Goal: Task Accomplishment & Management: Use online tool/utility

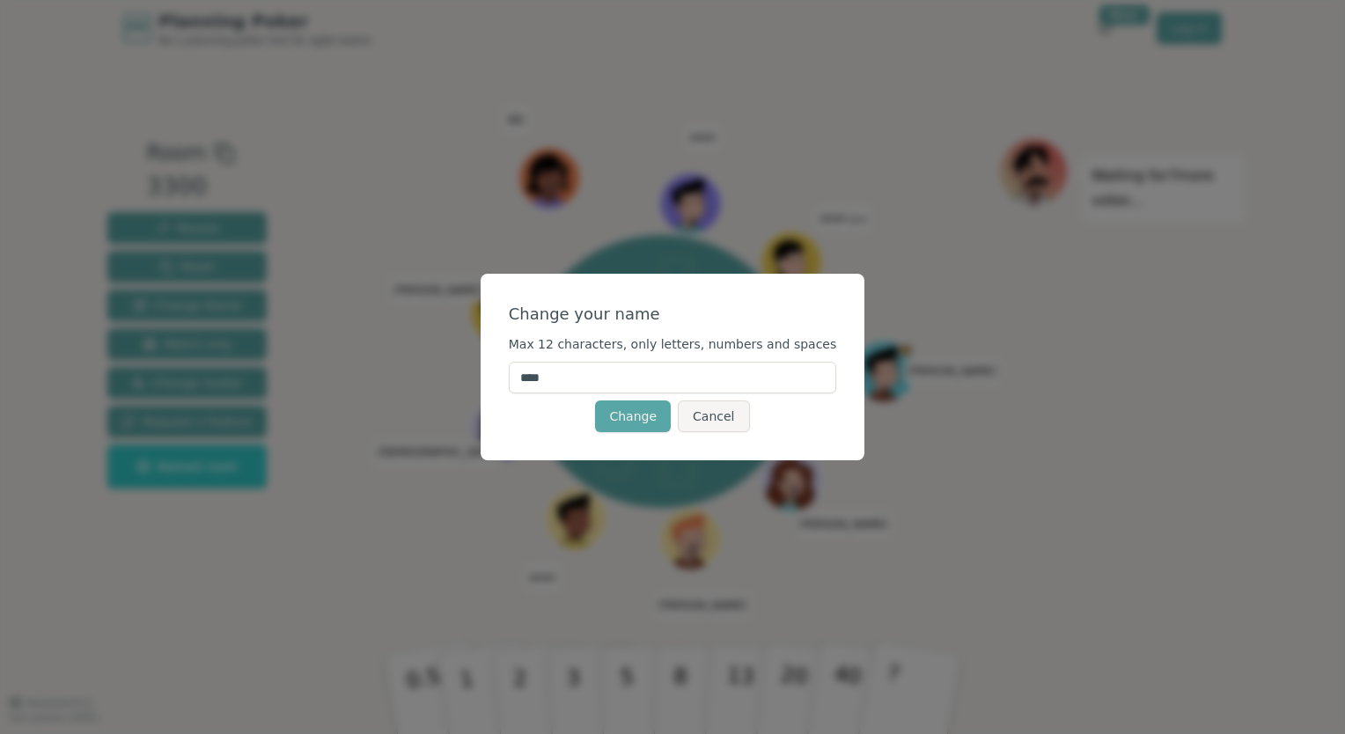
drag, startPoint x: 576, startPoint y: 373, endPoint x: 520, endPoint y: 387, distance: 58.1
click at [520, 387] on div "Change your name Max 12 characters, only letters, numbers and spaces **** Chang…" at bounding box center [673, 367] width 385 height 187
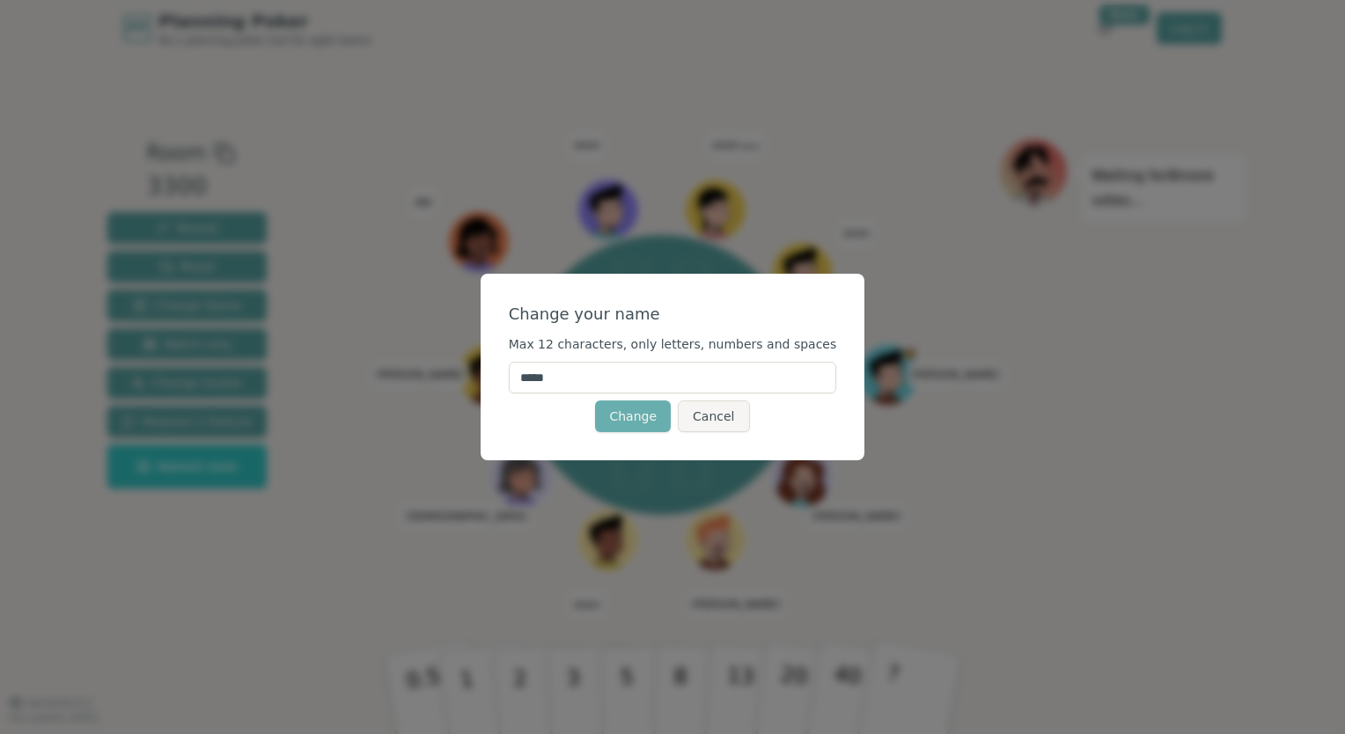
type input "*****"
click at [609, 422] on button "Change" at bounding box center [633, 417] width 76 height 32
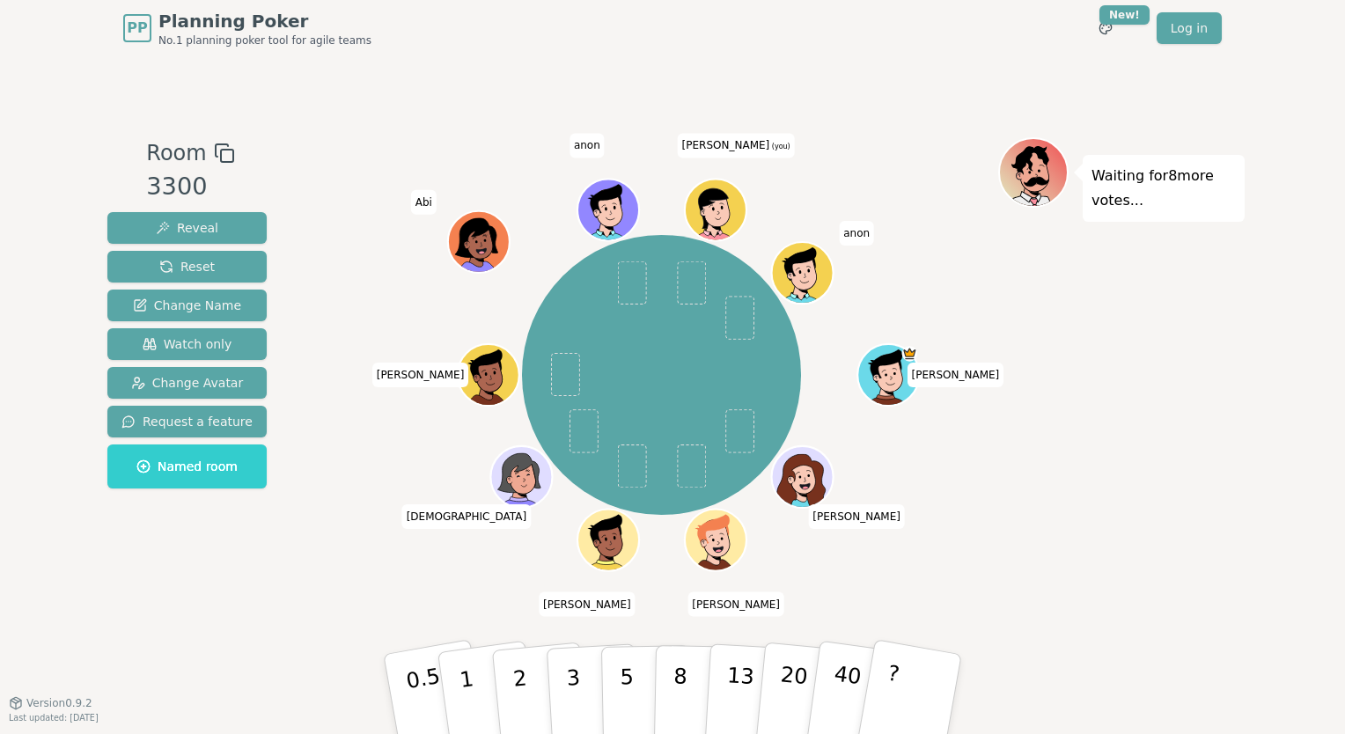
click at [707, 201] on icon at bounding box center [713, 208] width 30 height 41
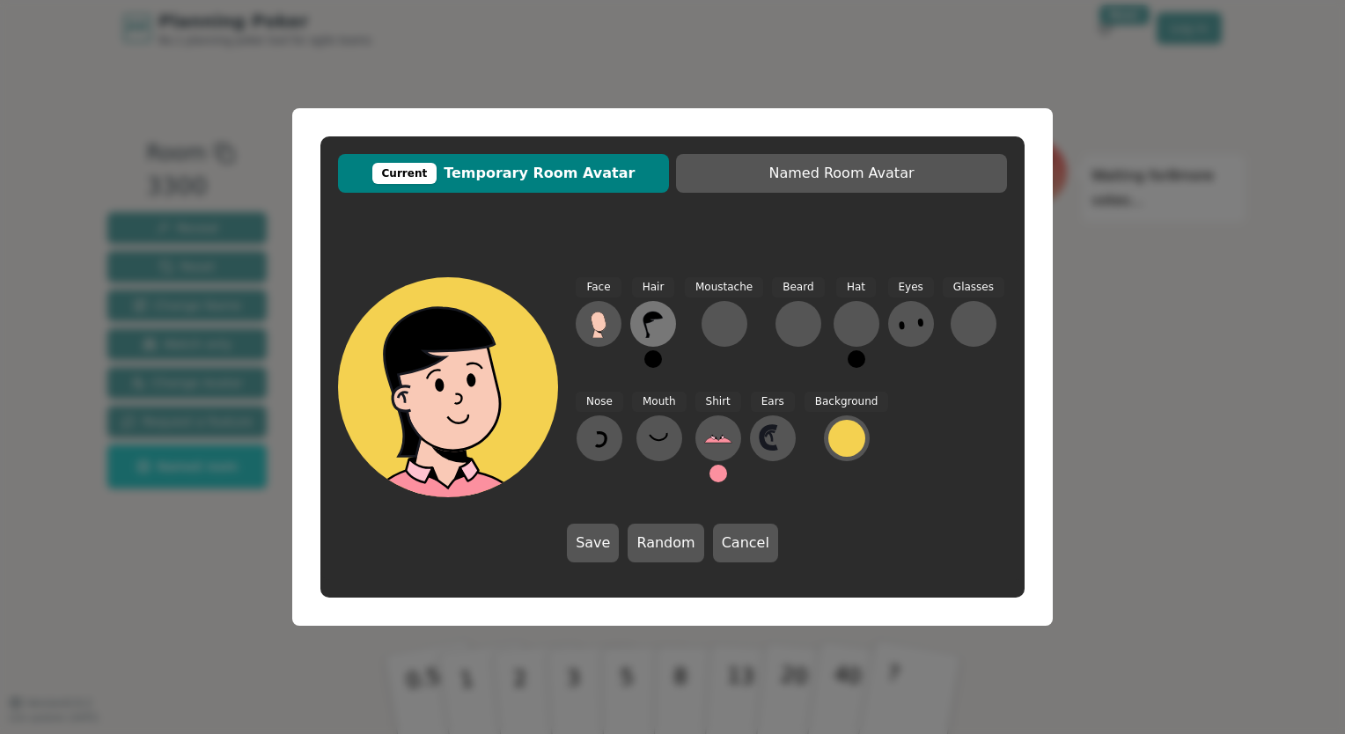
click at [642, 323] on icon at bounding box center [653, 324] width 28 height 28
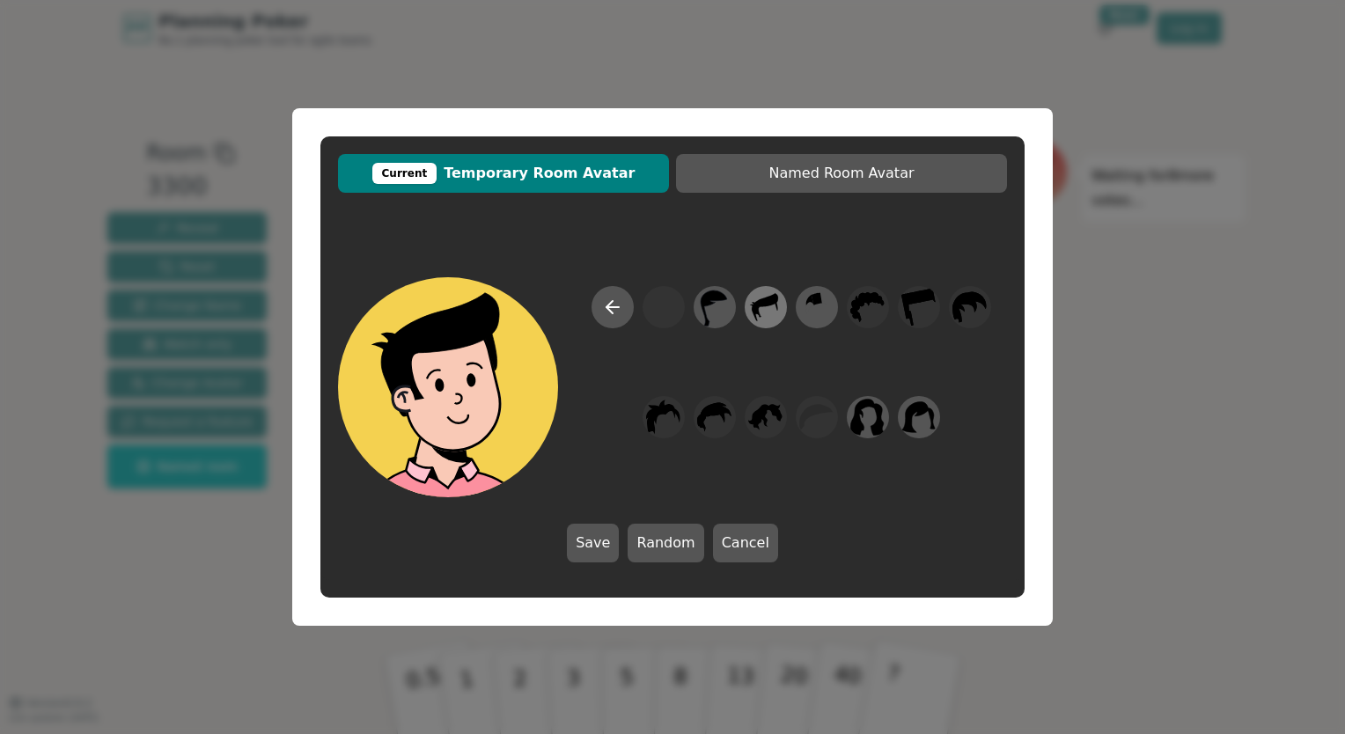
click at [766, 320] on icon at bounding box center [765, 308] width 34 height 40
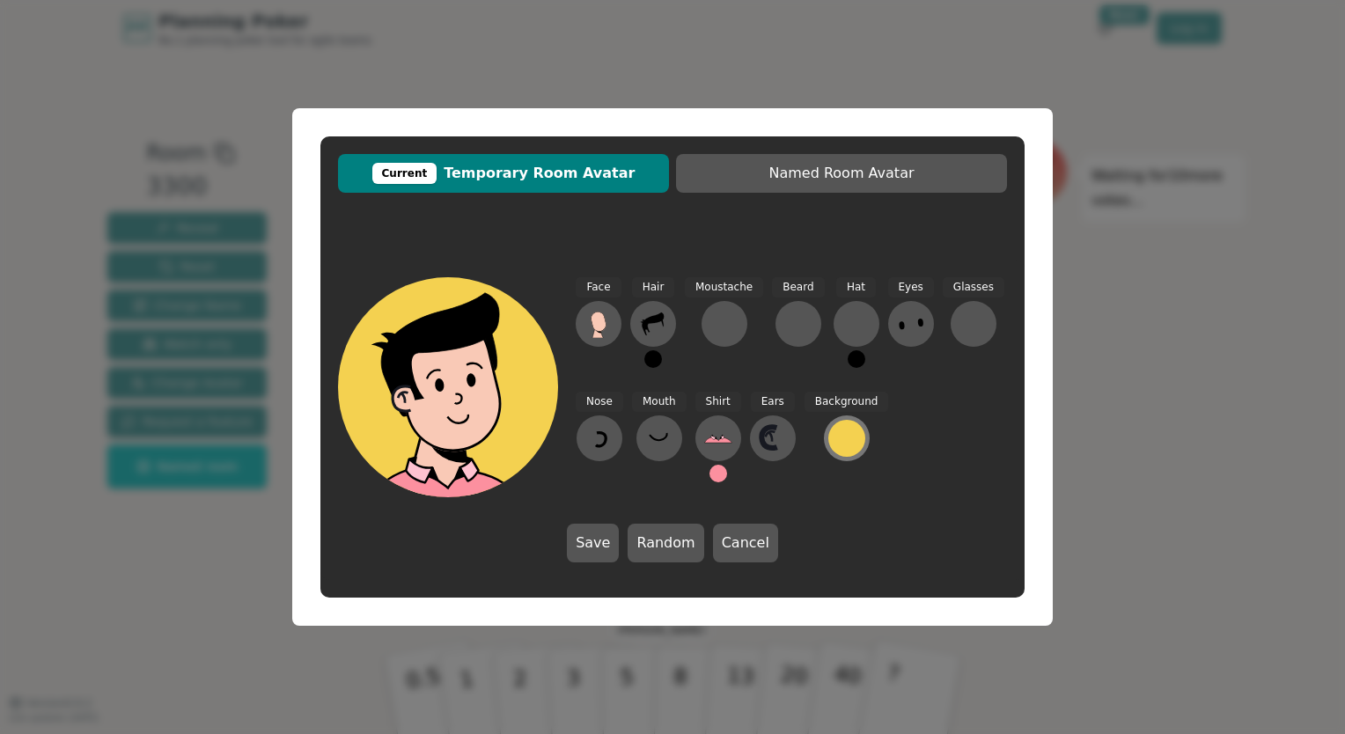
click at [842, 429] on div at bounding box center [847, 438] width 37 height 37
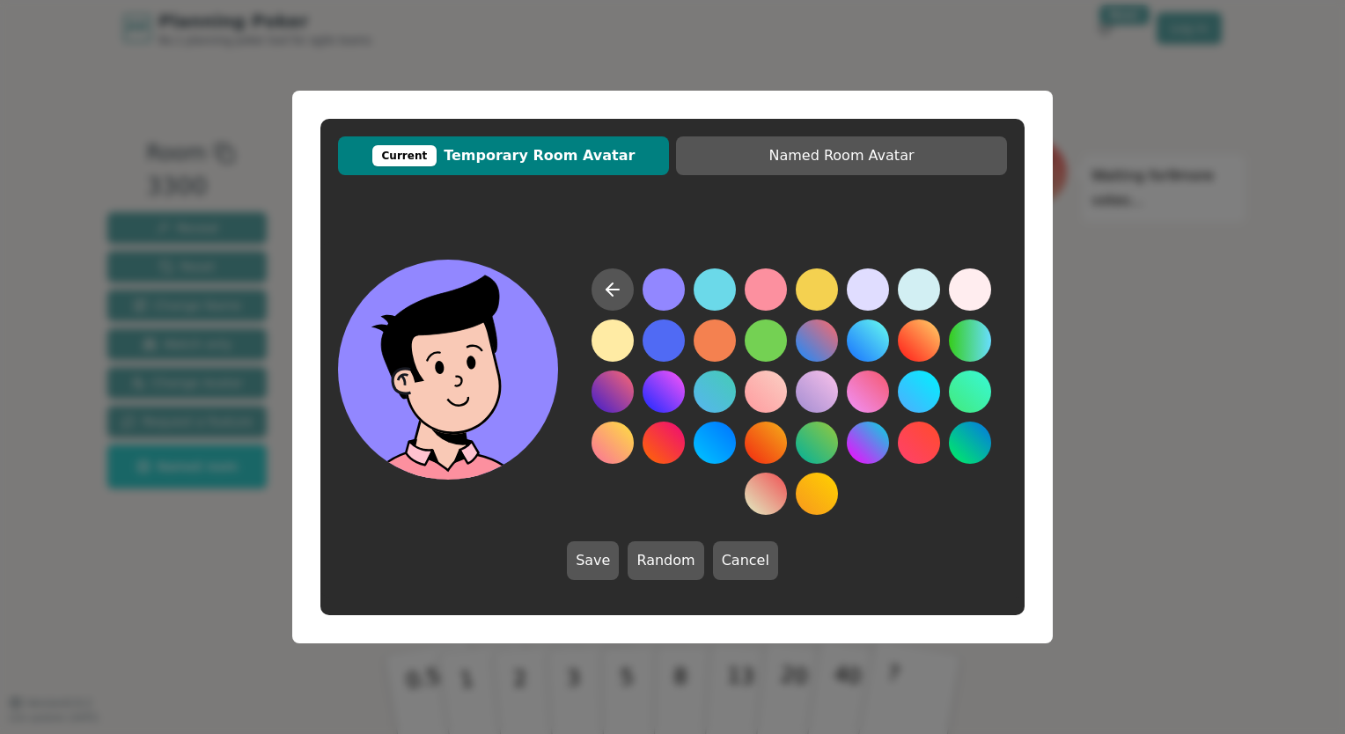
click at [676, 305] on button at bounding box center [664, 290] width 42 height 42
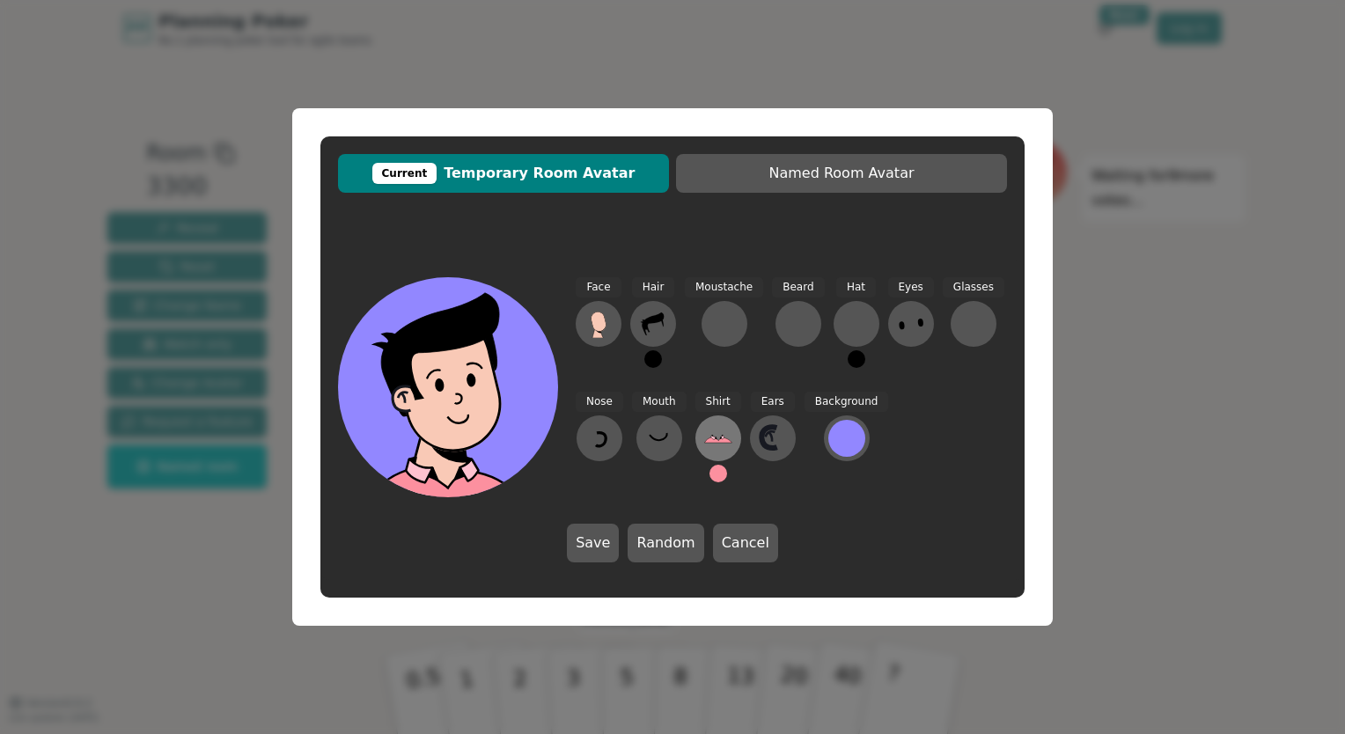
click at [717, 441] on icon at bounding box center [717, 439] width 27 height 5
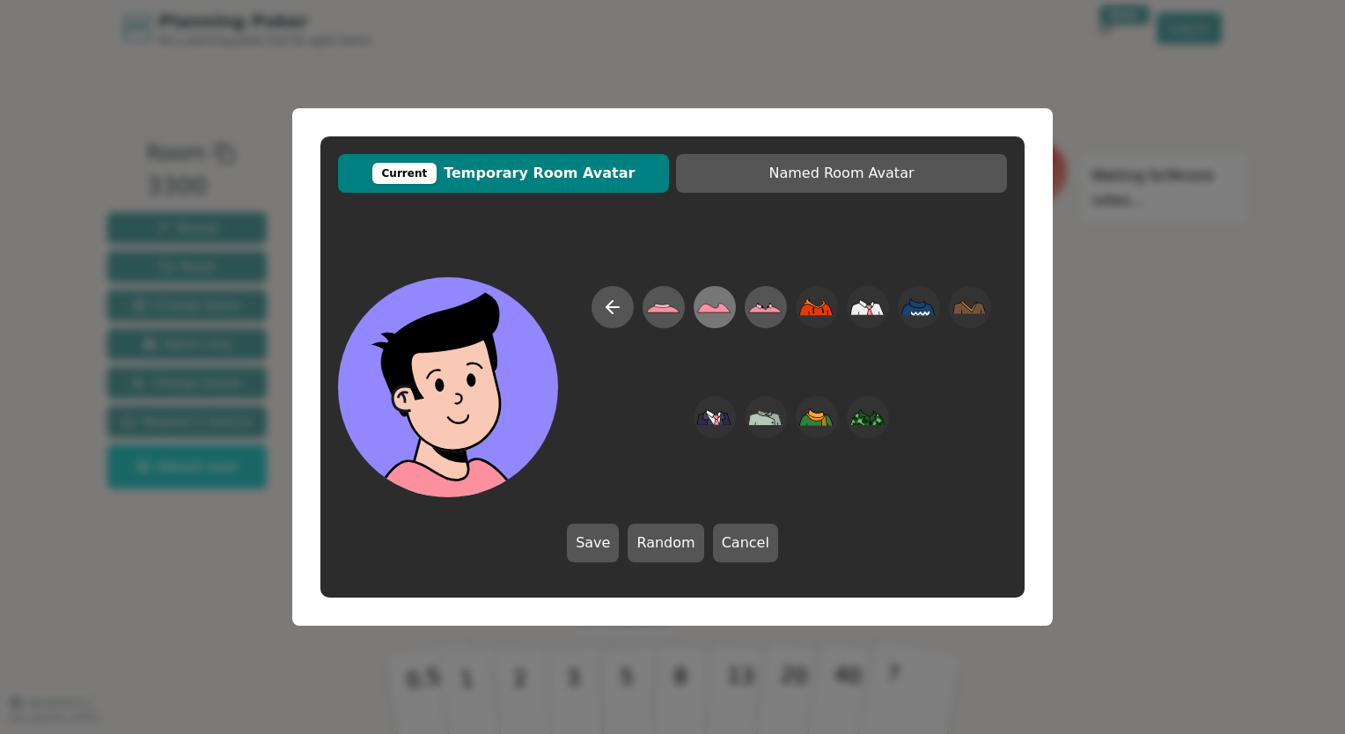
click at [726, 312] on icon at bounding box center [714, 309] width 33 height 10
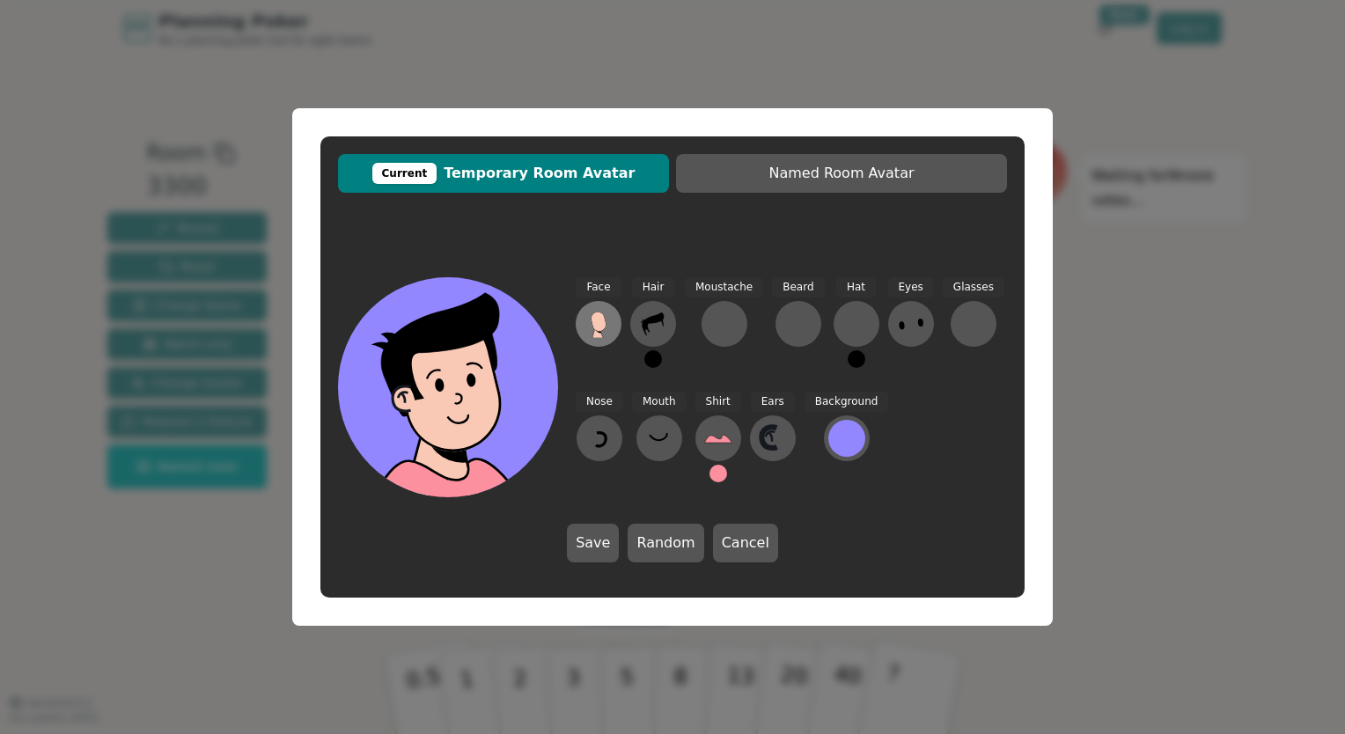
click at [615, 333] on button at bounding box center [599, 324] width 46 height 46
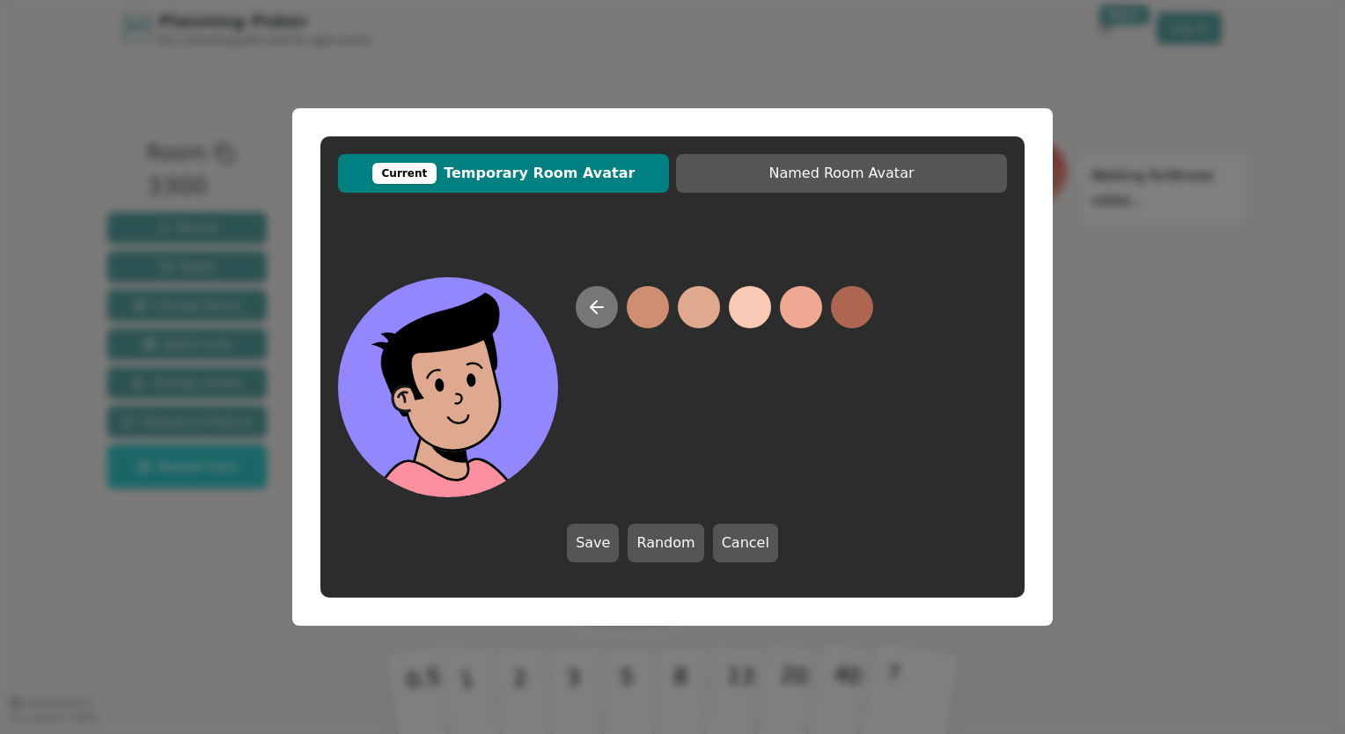
click at [598, 315] on icon at bounding box center [596, 307] width 21 height 21
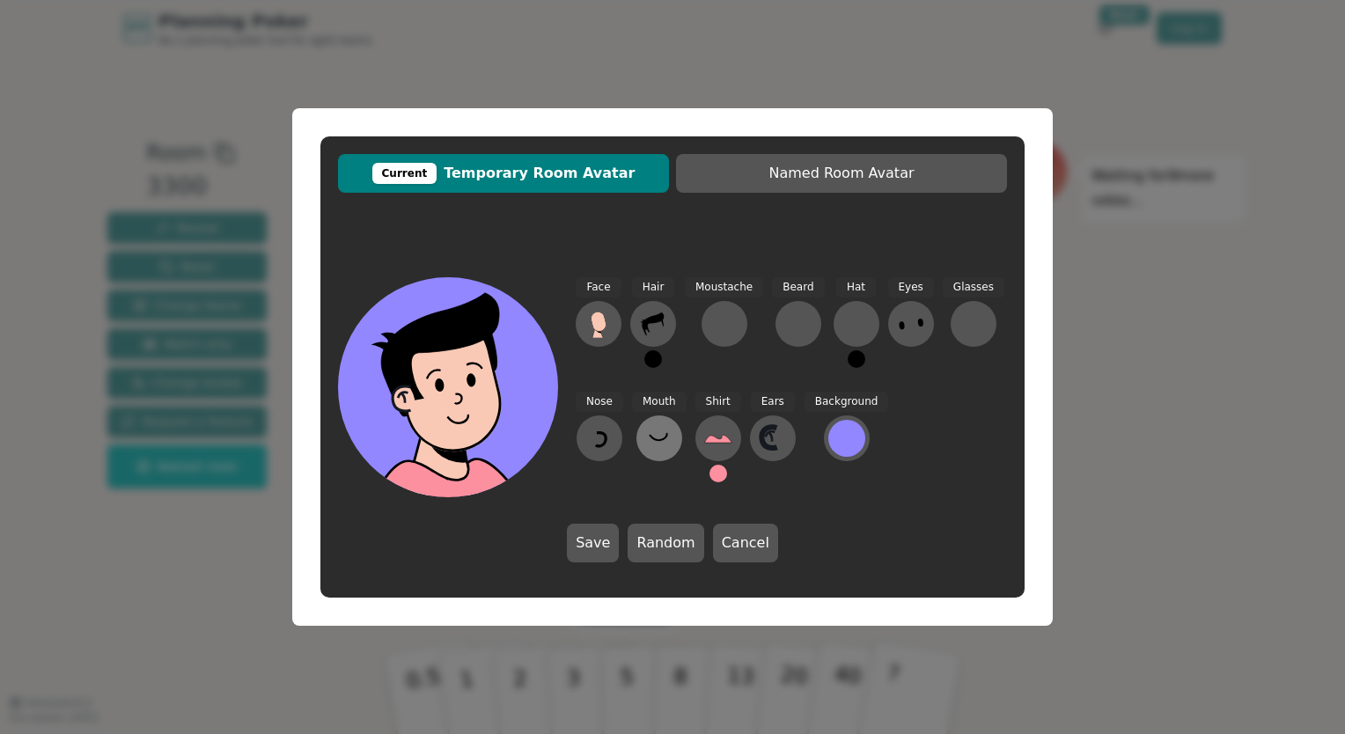
click at [663, 456] on button at bounding box center [660, 439] width 46 height 46
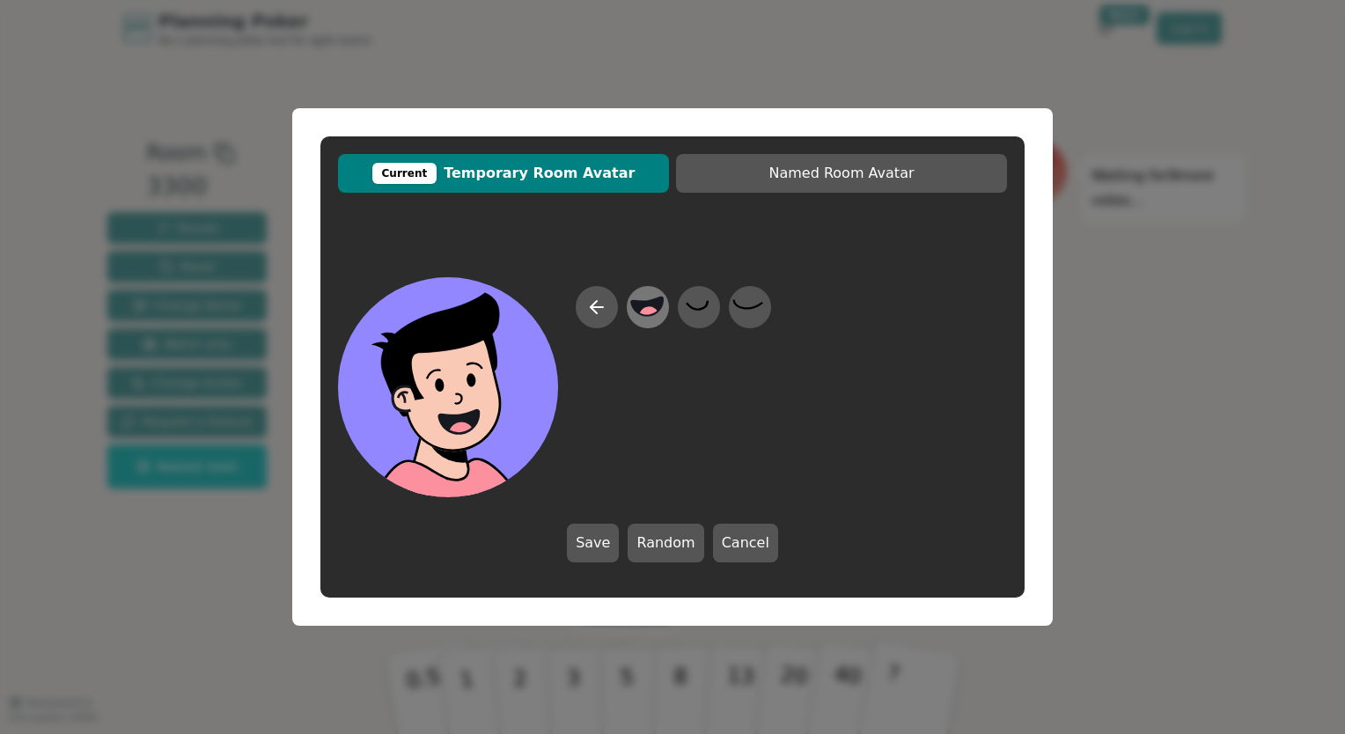
click at [650, 314] on circle at bounding box center [649, 317] width 23 height 23
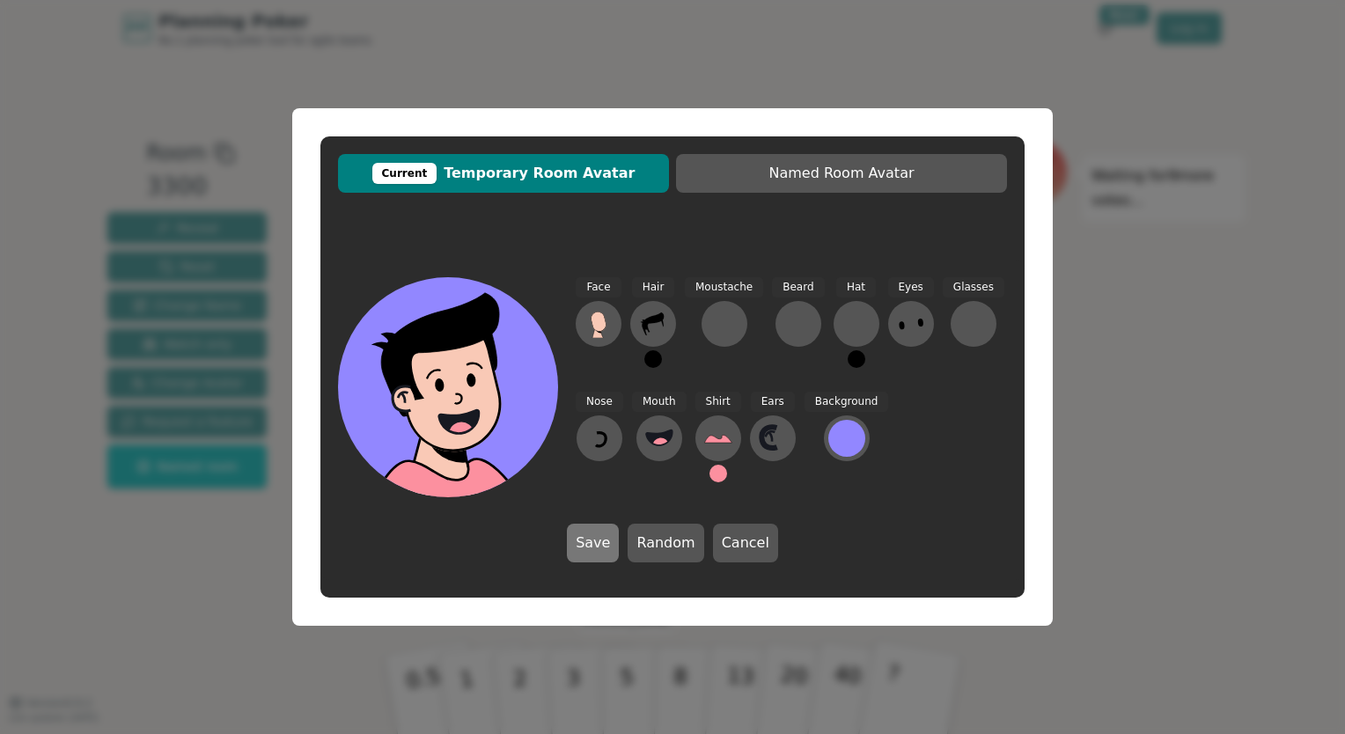
click at [609, 543] on button "Save" at bounding box center [593, 543] width 52 height 39
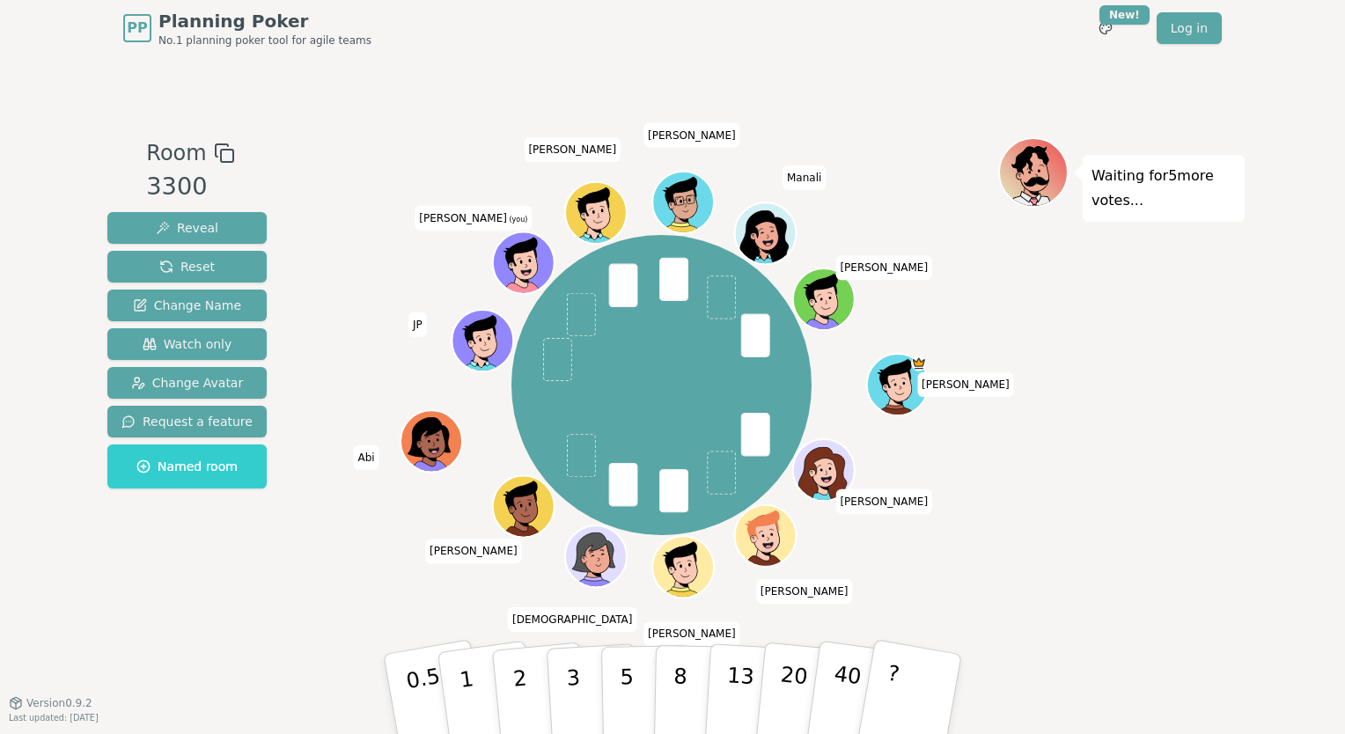
click at [74, 617] on div "PP Planning Poker No.1 planning poker tool for agile teams Toggle theme New! Lo…" at bounding box center [672, 367] width 1345 height 734
click at [579, 693] on button "3" at bounding box center [594, 694] width 96 height 137
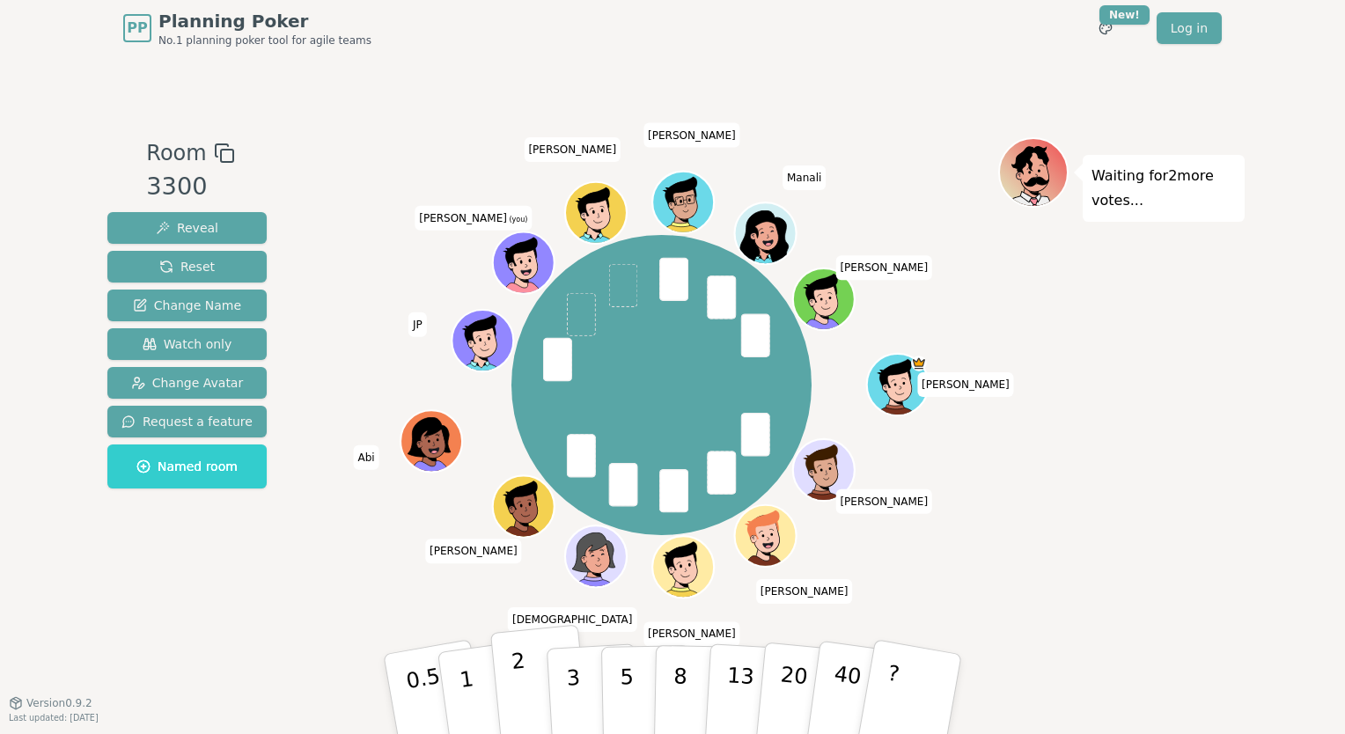
click at [525, 691] on button "2" at bounding box center [540, 695] width 100 height 140
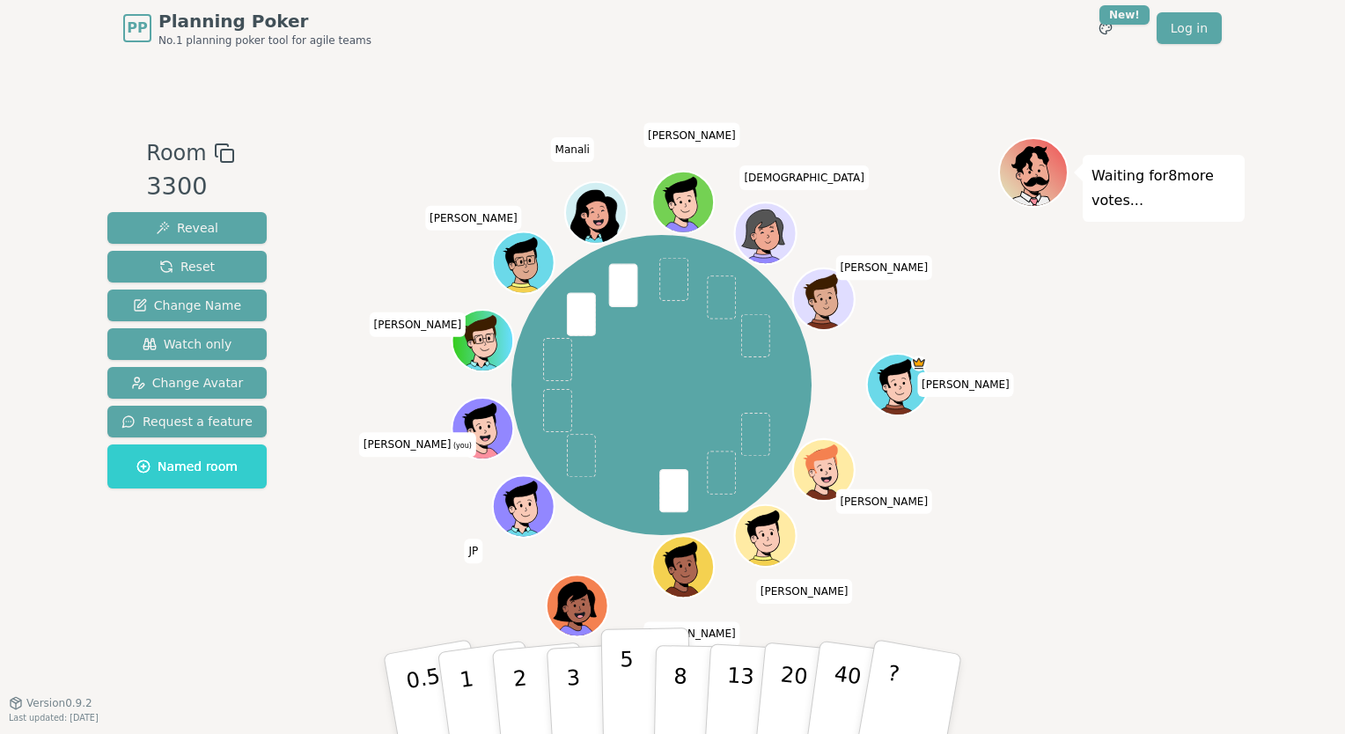
click at [650, 668] on button "5" at bounding box center [646, 695] width 91 height 134
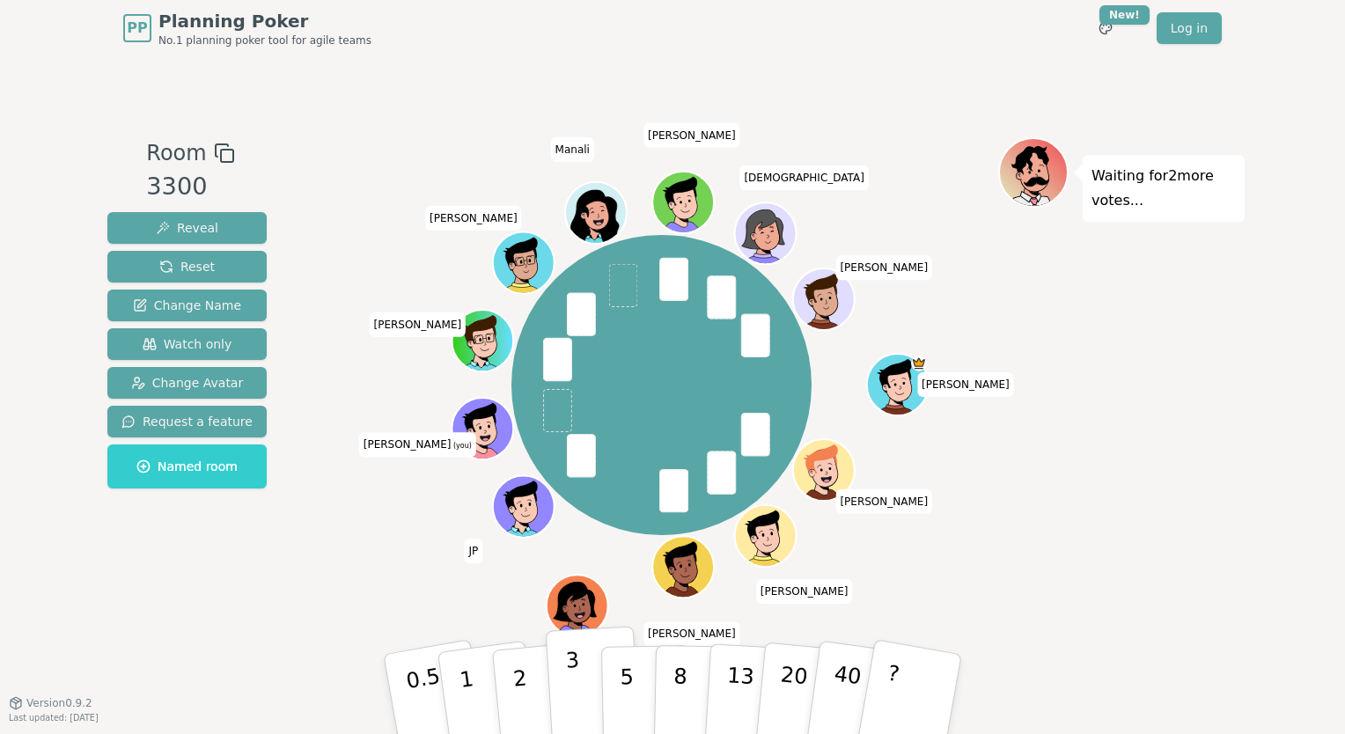
click at [592, 681] on button "3" at bounding box center [594, 694] width 96 height 137
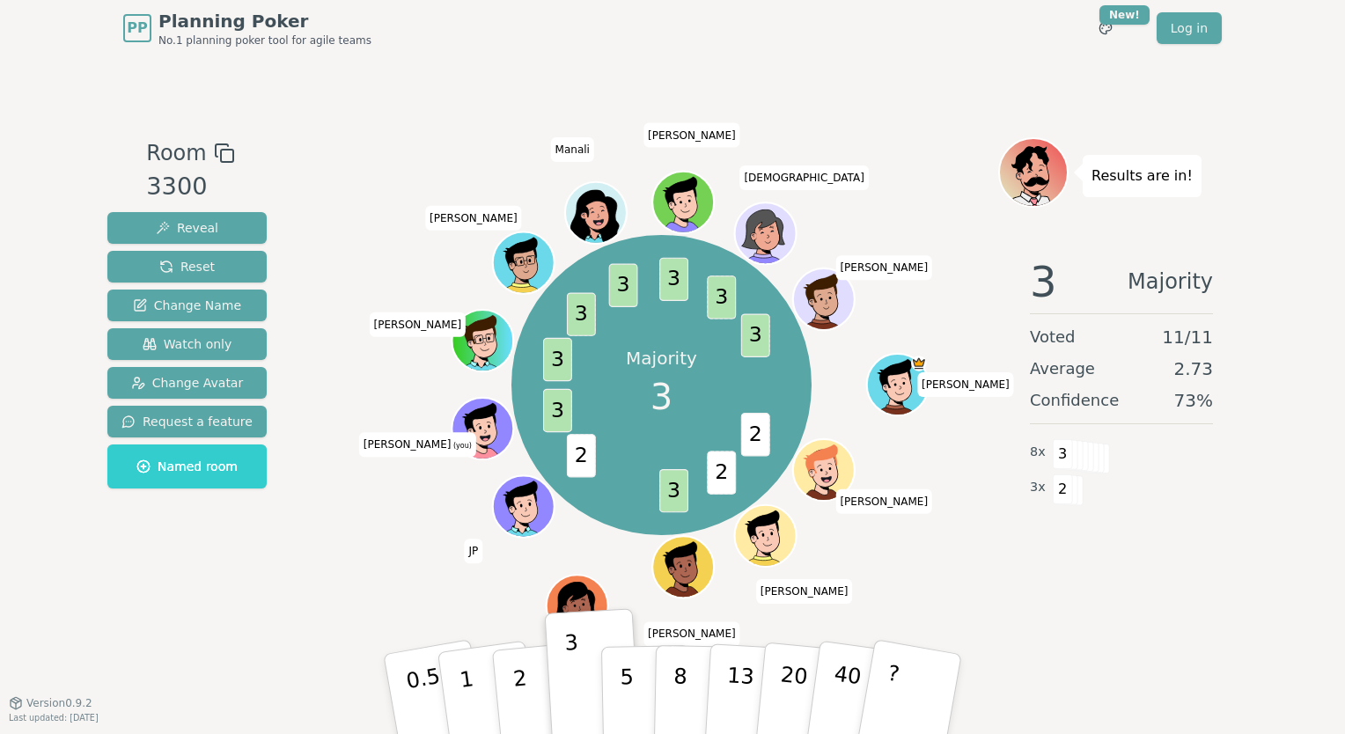
click at [343, 567] on div "Majority 3 2 2 3 2 3 3 3 3 3 3 3 [PERSON_NAME] [PERSON_NAME] [PERSON_NAME] Abi …" at bounding box center [662, 385] width 674 height 432
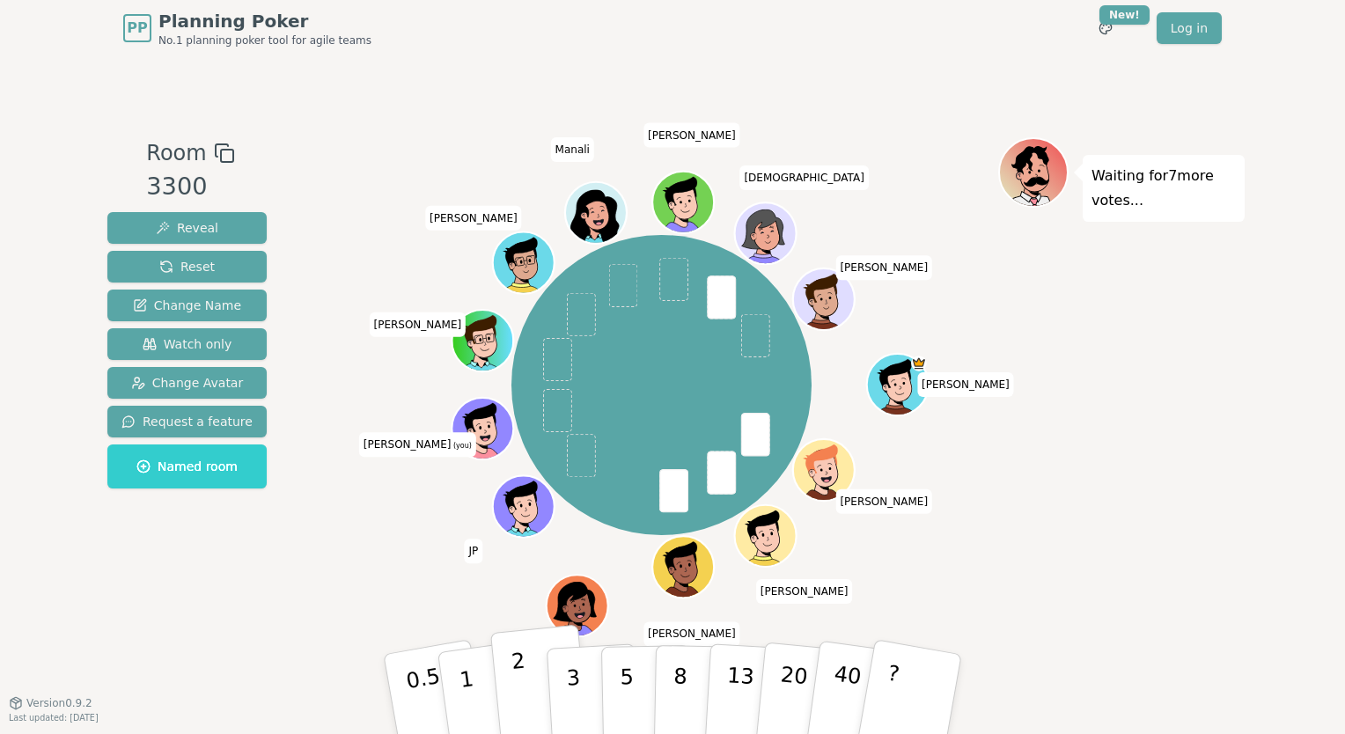
click at [507, 678] on button "2" at bounding box center [540, 695] width 100 height 140
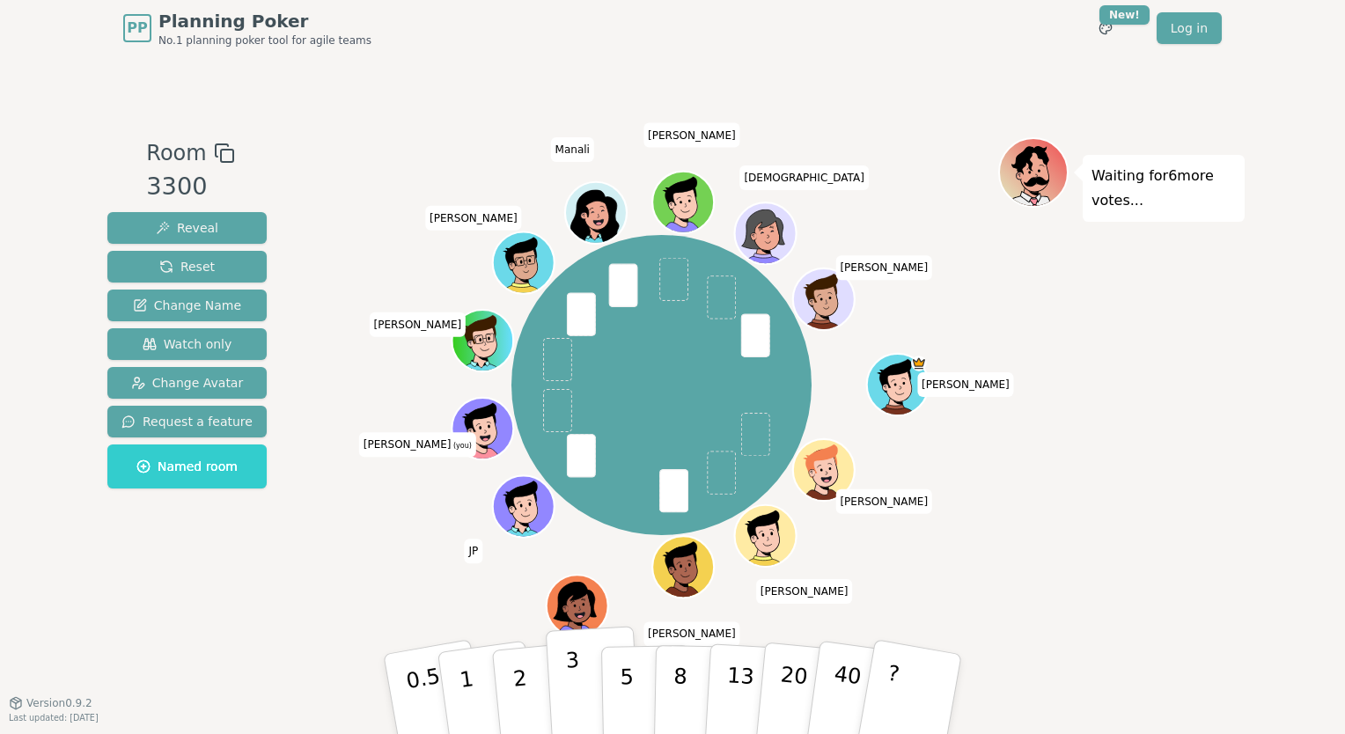
click at [579, 672] on button "3" at bounding box center [594, 694] width 96 height 137
